Goal: Task Accomplishment & Management: Complete application form

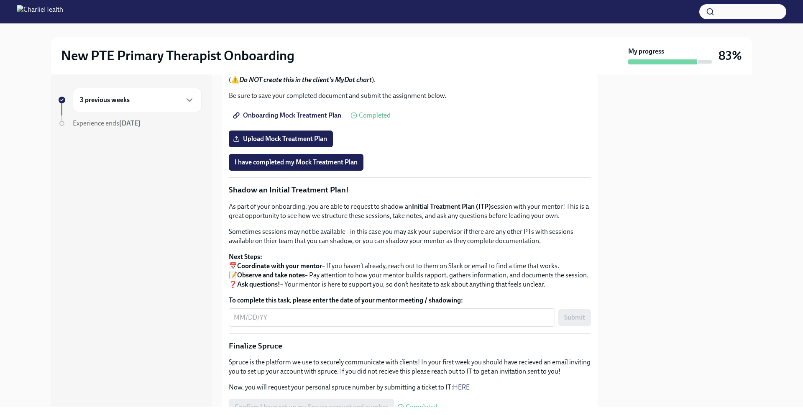
scroll to position [749, 0]
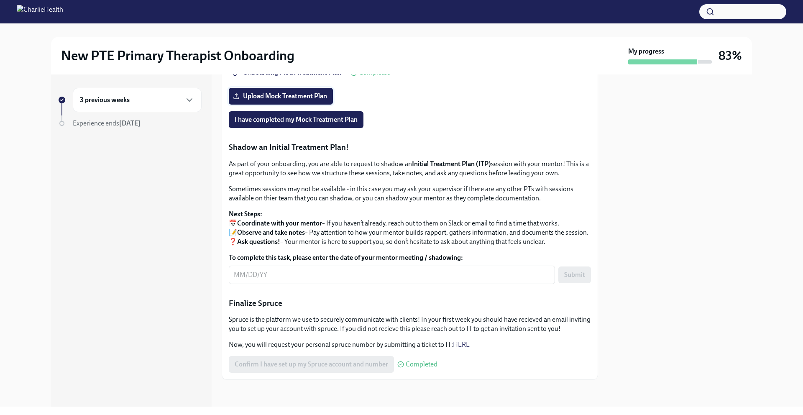
click at [311, 100] on span "Upload Mock Treatment Plan" at bounding box center [281, 96] width 92 height 8
click at [0, 0] on input "Upload Mock Treatment Plan" at bounding box center [0, 0] width 0 height 0
click at [333, 124] on span "I have completed my Mock Treatment Plan" at bounding box center [296, 119] width 123 height 8
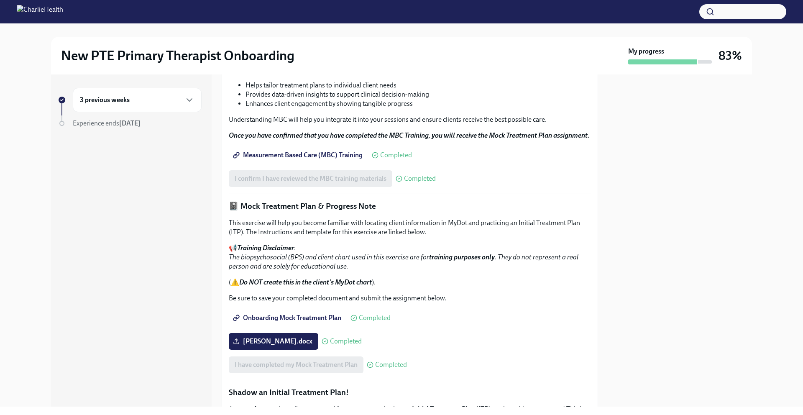
scroll to position [0, 0]
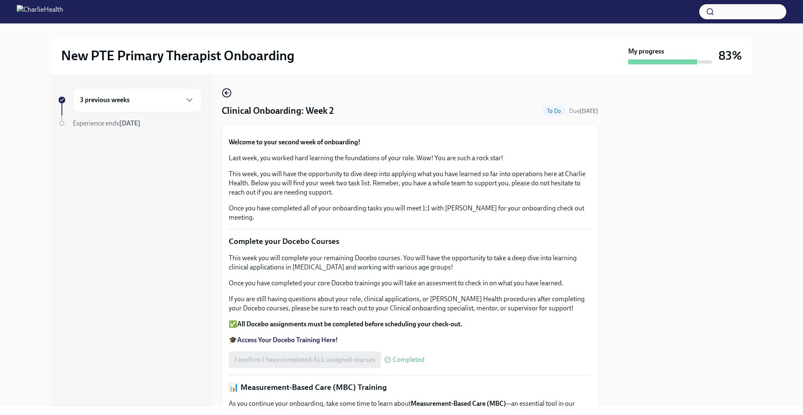
click at [195, 107] on div "3 previous weeks" at bounding box center [137, 100] width 129 height 24
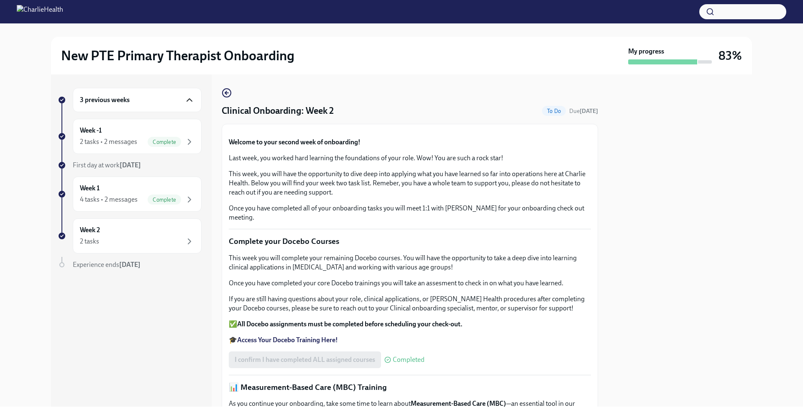
click at [187, 100] on icon "button" at bounding box center [189, 100] width 10 height 10
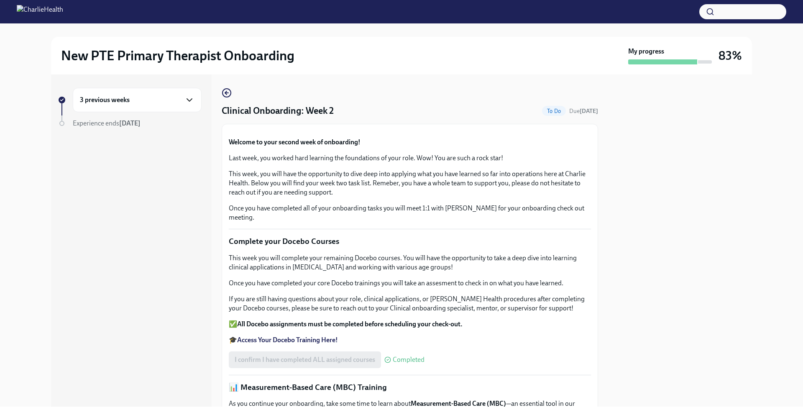
click at [187, 100] on icon "button" at bounding box center [189, 100] width 5 height 3
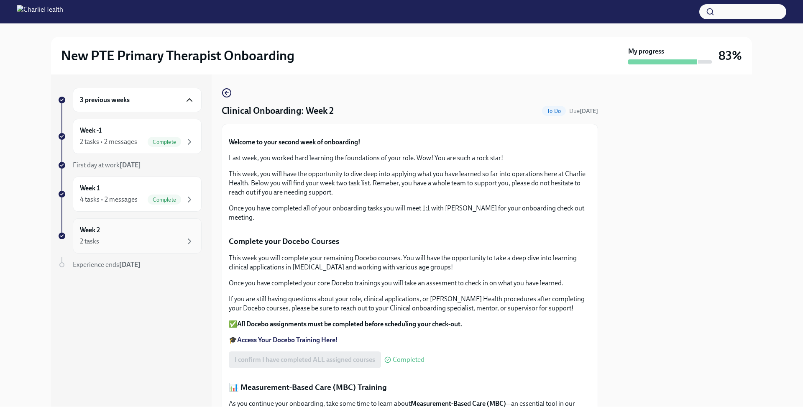
click at [163, 230] on div "Week 2 2 tasks" at bounding box center [137, 235] width 115 height 21
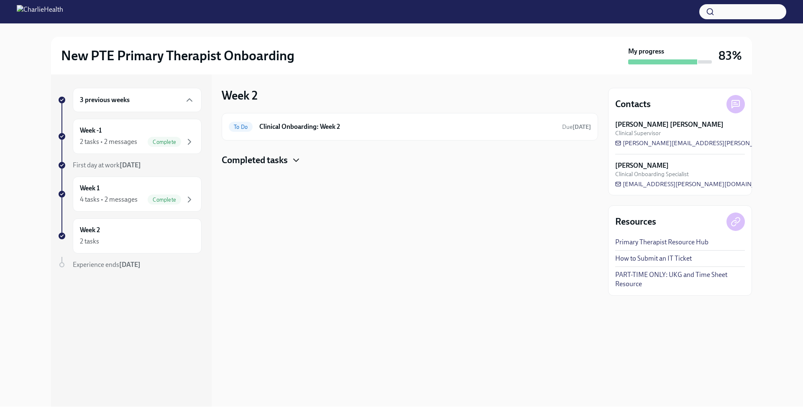
click at [292, 158] on icon "button" at bounding box center [296, 160] width 10 height 10
click at [291, 127] on h6 "Clinical Onboarding: Week 2" at bounding box center [407, 126] width 296 height 9
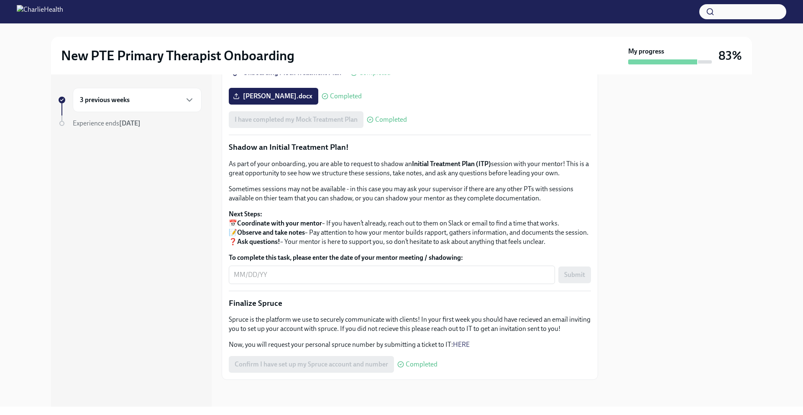
scroll to position [819, 0]
